Goal: Task Accomplishment & Management: Manage account settings

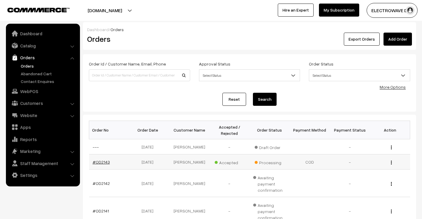
click at [102, 164] on link "#OD2143" at bounding box center [101, 161] width 17 height 5
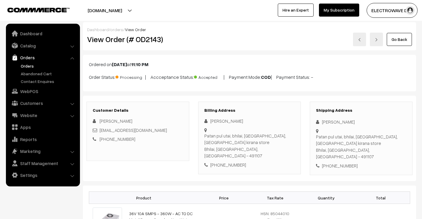
click at [155, 41] on h2 "View Order (# OD2143)" at bounding box center [138, 39] width 102 height 9
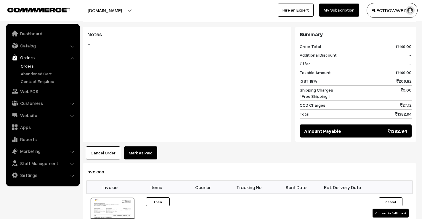
scroll to position [326, 0]
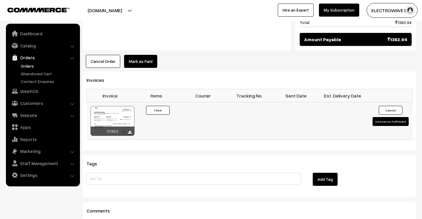
click at [391, 117] on button "Convert to Fulfilment" at bounding box center [390, 121] width 36 height 9
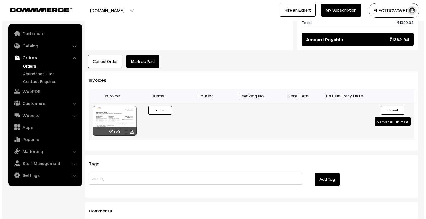
scroll to position [326, 0]
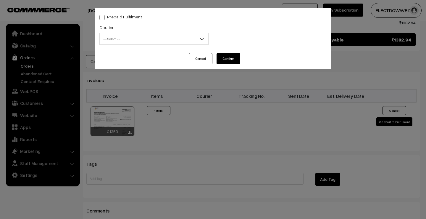
click at [206, 65] on div "Cancel Confirm" at bounding box center [213, 61] width 237 height 16
click at [206, 58] on button "Cancel" at bounding box center [201, 58] width 24 height 11
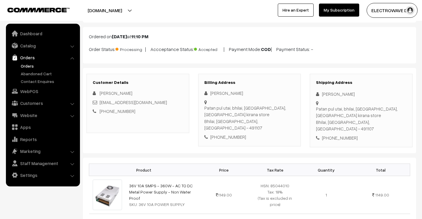
scroll to position [0, 0]
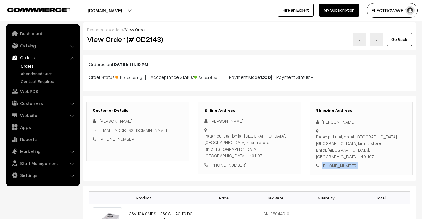
drag, startPoint x: 365, startPoint y: 161, endPoint x: 319, endPoint y: 162, distance: 46.2
click at [319, 162] on div "+91 9406258632" at bounding box center [361, 165] width 90 height 7
copy div "+91 9406258632"
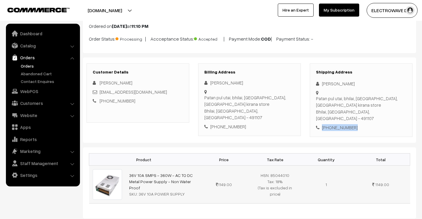
scroll to position [30, 0]
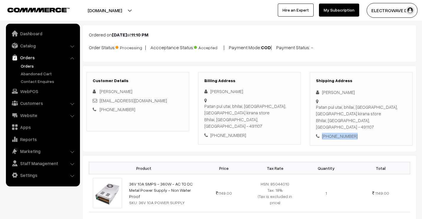
drag, startPoint x: 89, startPoint y: 50, endPoint x: 330, endPoint y: 52, distance: 240.7
click at [330, 52] on div "Ordered on Aug 24, 2025 at 11:10 PM Order Status: Processing | Accceptance Stat…" at bounding box center [249, 43] width 333 height 36
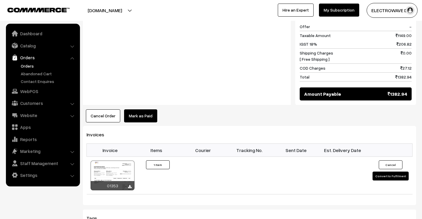
scroll to position [326, 0]
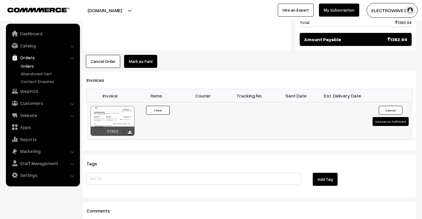
click at [397, 117] on button "Convert to Fulfilment" at bounding box center [390, 121] width 36 height 9
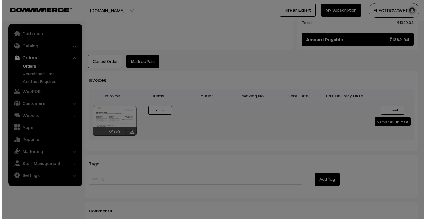
scroll to position [326, 0]
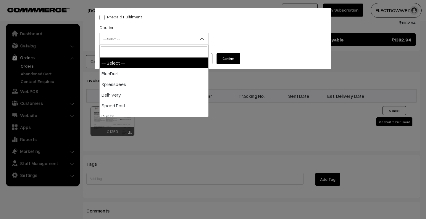
click at [150, 36] on span "-- Select --" at bounding box center [154, 39] width 109 height 10
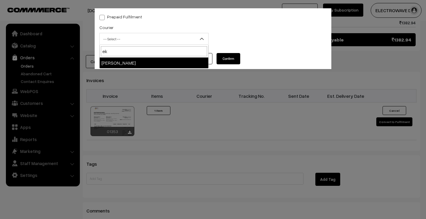
type input "ek"
select select "9"
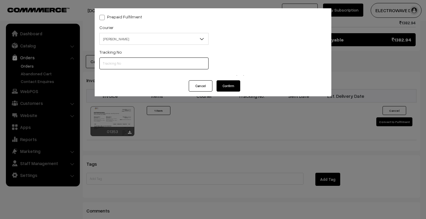
click at [139, 65] on input "text" at bounding box center [153, 63] width 109 height 12
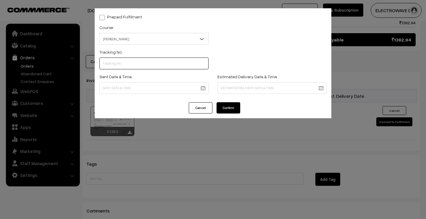
paste input "SOSC1001911961"
type input "SOSC1001911961"
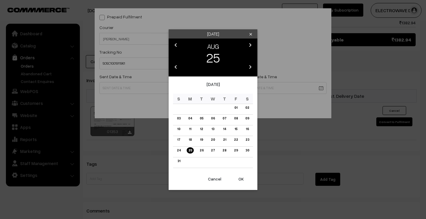
drag, startPoint x: 174, startPoint y: 88, endPoint x: 178, endPoint y: 94, distance: 7.4
click at [236, 180] on button "OK" at bounding box center [241, 178] width 24 height 13
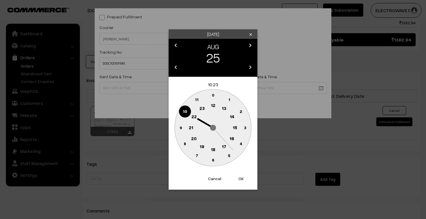
click at [237, 180] on button "OK" at bounding box center [241, 178] width 24 height 13
type input "25-08-2025 10:23"
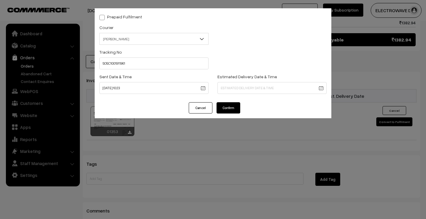
click at [237, 94] on div "Estimated Delivery Date & Time" at bounding box center [272, 85] width 118 height 25
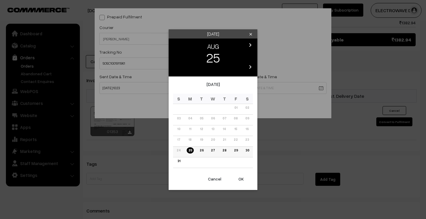
click at [245, 150] on link "30" at bounding box center [247, 150] width 7 height 6
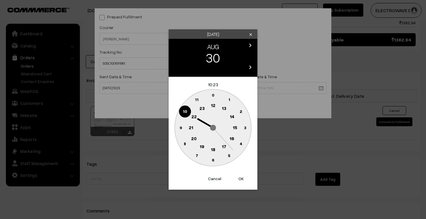
click at [241, 176] on button "OK" at bounding box center [241, 178] width 24 height 13
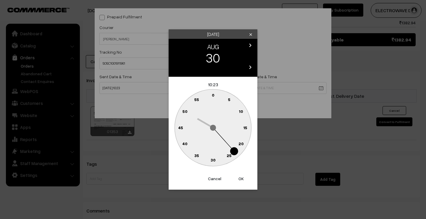
click at [241, 176] on button "OK" at bounding box center [241, 178] width 24 height 13
type input "30-08-2025 10:23"
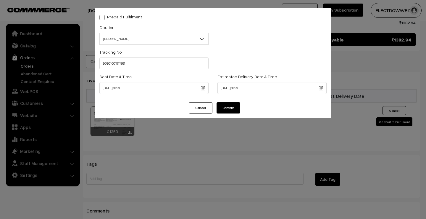
click at [218, 102] on button "Confirm" at bounding box center [229, 107] width 24 height 11
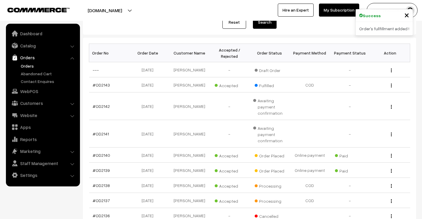
scroll to position [118, 0]
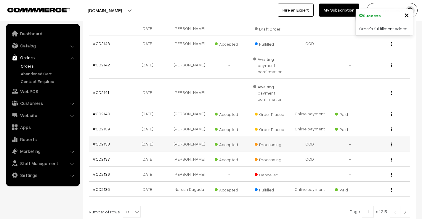
click at [102, 146] on link "#OD2138" at bounding box center [101, 143] width 17 height 5
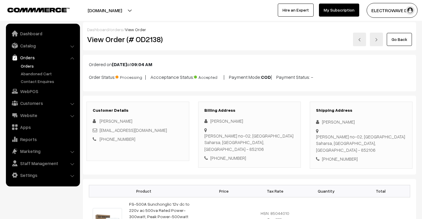
click at [142, 39] on h2 "View Order (# OD2138)" at bounding box center [138, 39] width 102 height 9
copy h2 "OD2138"
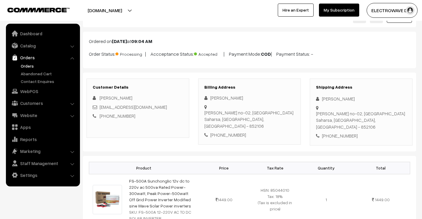
scroll to position [30, 0]
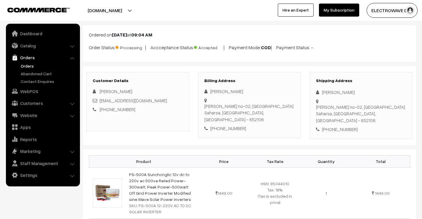
click at [341, 126] on div "[PHONE_NUMBER]" at bounding box center [361, 129] width 90 height 7
copy div "[PHONE_NUMBER]"
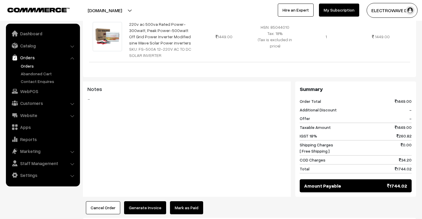
scroll to position [198, 0]
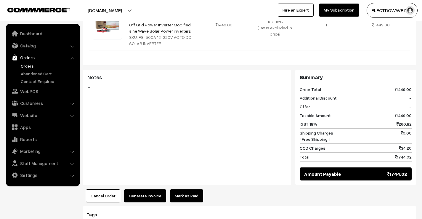
click at [142, 189] on button "Generate Invoice" at bounding box center [145, 195] width 42 height 13
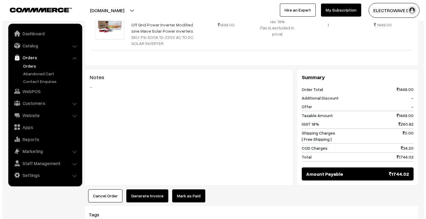
scroll to position [197, 0]
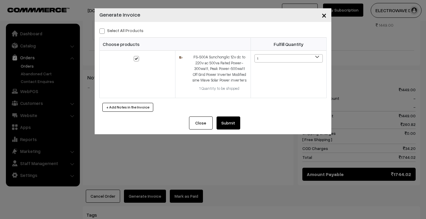
click at [233, 123] on button "Submit" at bounding box center [229, 122] width 24 height 13
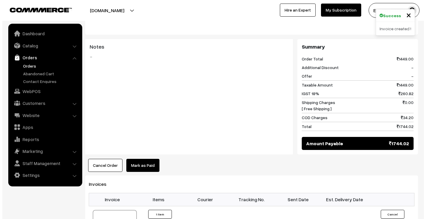
scroll to position [257, 0]
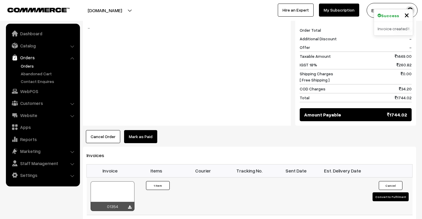
click at [378, 192] on button "Convert to Fulfilment" at bounding box center [390, 196] width 36 height 9
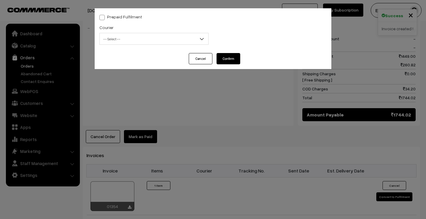
click at [158, 39] on span "-- Select --" at bounding box center [154, 39] width 109 height 10
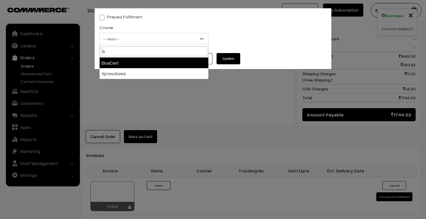
type input "b"
select select "2"
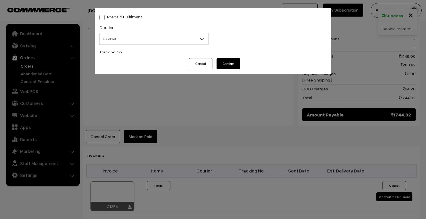
click at [151, 63] on input "text" at bounding box center [153, 63] width 109 height 12
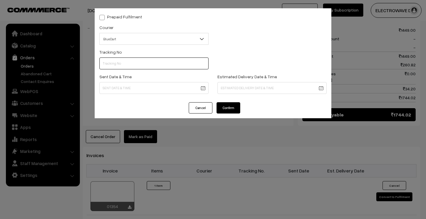
paste input "77983102584"
type input "77983102584"
click at [175, 87] on body "Thank you for showing interest. Our team will call you shortly. Close dhruvpro.…" at bounding box center [213, 59] width 426 height 633
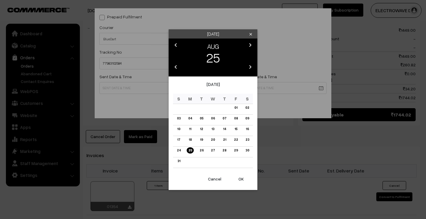
click at [238, 178] on button "OK" at bounding box center [241, 178] width 24 height 13
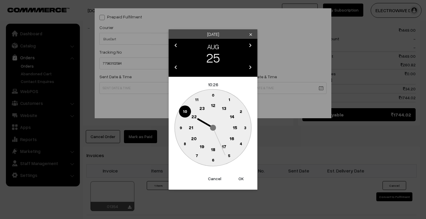
click at [238, 178] on button "OK" at bounding box center [241, 178] width 24 height 13
type input "25-08-2025 10:26"
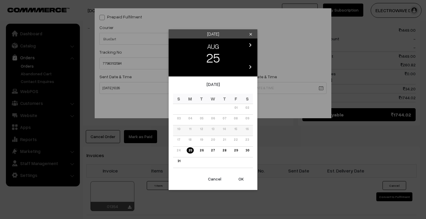
drag, startPoint x: 242, startPoint y: 89, endPoint x: 238, endPoint y: 130, distance: 41.0
click at [242, 89] on body "Thank you for showing interest. Our team will call you shortly. Close dhruvpro.…" at bounding box center [213, 59] width 426 height 633
click at [234, 153] on link "29" at bounding box center [235, 150] width 7 height 6
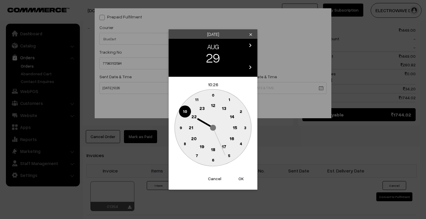
click at [239, 179] on button "OK" at bounding box center [241, 178] width 24 height 13
type input "29-08-2025 10:26"
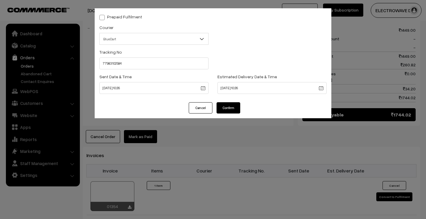
click at [230, 111] on button "Confirm" at bounding box center [229, 107] width 24 height 11
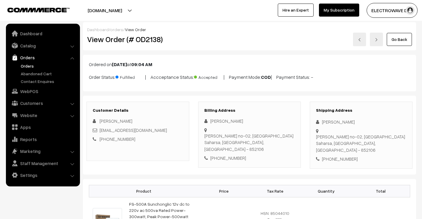
scroll to position [257, 0]
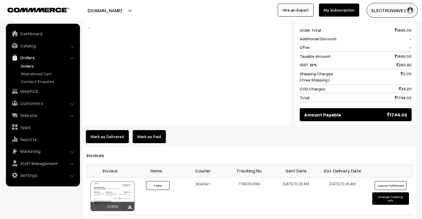
click at [29, 67] on link "Orders" at bounding box center [48, 66] width 59 height 6
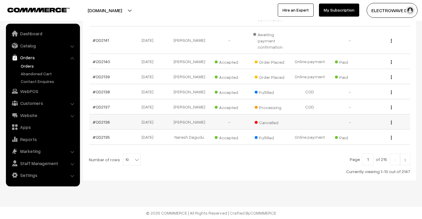
scroll to position [178, 0]
click at [101, 108] on link "#OD2137" at bounding box center [101, 106] width 17 height 5
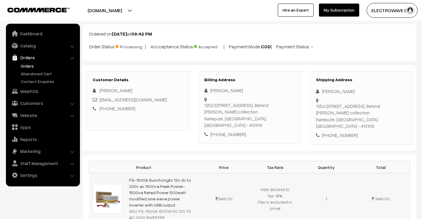
scroll to position [30, 0]
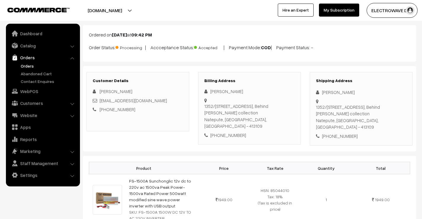
click at [343, 133] on div "+91 9923309309" at bounding box center [361, 136] width 90 height 7
drag, startPoint x: 343, startPoint y: 130, endPoint x: 339, endPoint y: 131, distance: 5.1
click at [339, 133] on div "+91 9923309309" at bounding box center [361, 136] width 90 height 7
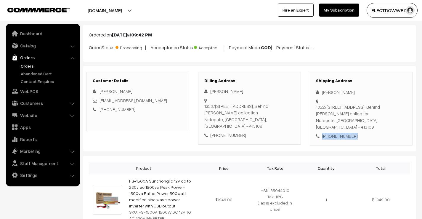
click at [339, 133] on div "+91 9923309309" at bounding box center [361, 136] width 90 height 7
click at [23, 65] on link "Orders" at bounding box center [48, 66] width 59 height 6
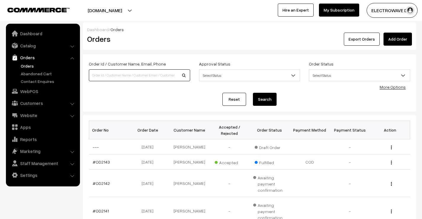
drag, startPoint x: 0, startPoint y: 0, endPoint x: 135, endPoint y: 78, distance: 155.9
click at [135, 78] on input at bounding box center [139, 75] width 101 height 12
type input "f"
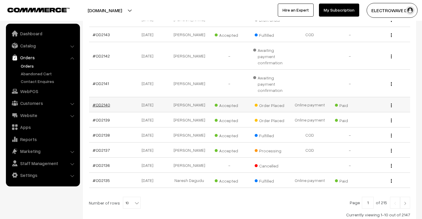
click at [105, 107] on link "#OD2140" at bounding box center [101, 104] width 17 height 5
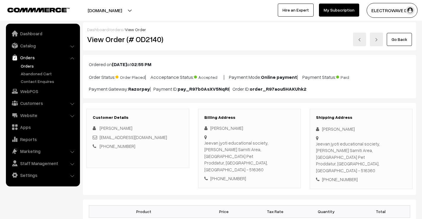
scroll to position [30, 0]
